Goal: Task Accomplishment & Management: Manage account settings

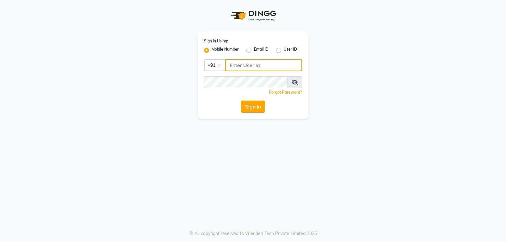
type input "9754977707"
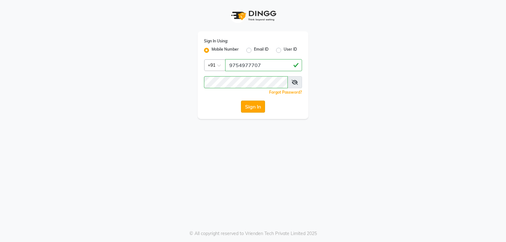
click at [251, 106] on button "Sign In" at bounding box center [253, 106] width 24 height 12
click at [247, 107] on button "Sign In" at bounding box center [253, 106] width 24 height 12
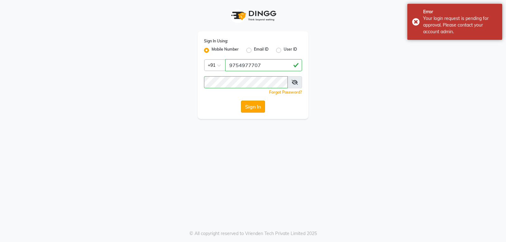
click at [248, 107] on button "Sign In" at bounding box center [253, 106] width 24 height 12
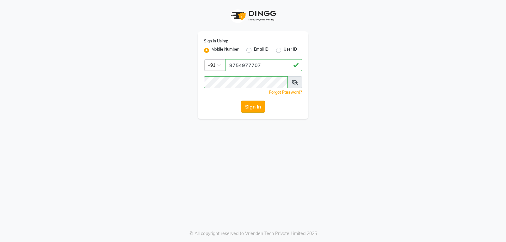
click at [259, 111] on button "Sign In" at bounding box center [253, 106] width 24 height 12
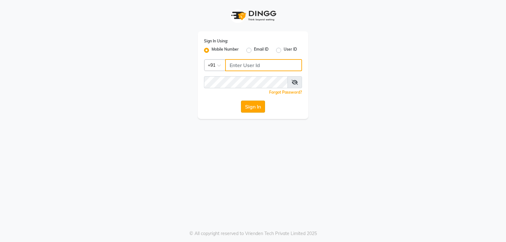
type input "9754977707"
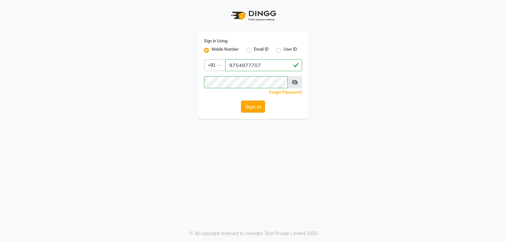
click at [246, 107] on button "Sign In" at bounding box center [253, 106] width 24 height 12
click at [245, 105] on button "Sign In" at bounding box center [253, 106] width 24 height 12
click at [253, 109] on button "Sign In" at bounding box center [253, 106] width 24 height 12
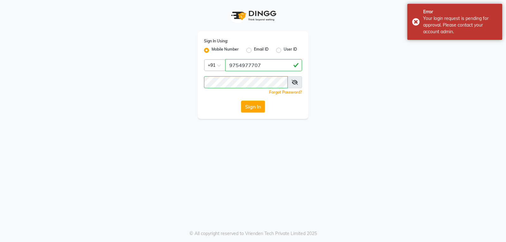
click at [201, 175] on div "Sign In Using: Mobile Number Email ID User ID Country Code × [PHONE_NUMBER] Rem…" at bounding box center [253, 121] width 506 height 242
